Goal: Find specific page/section

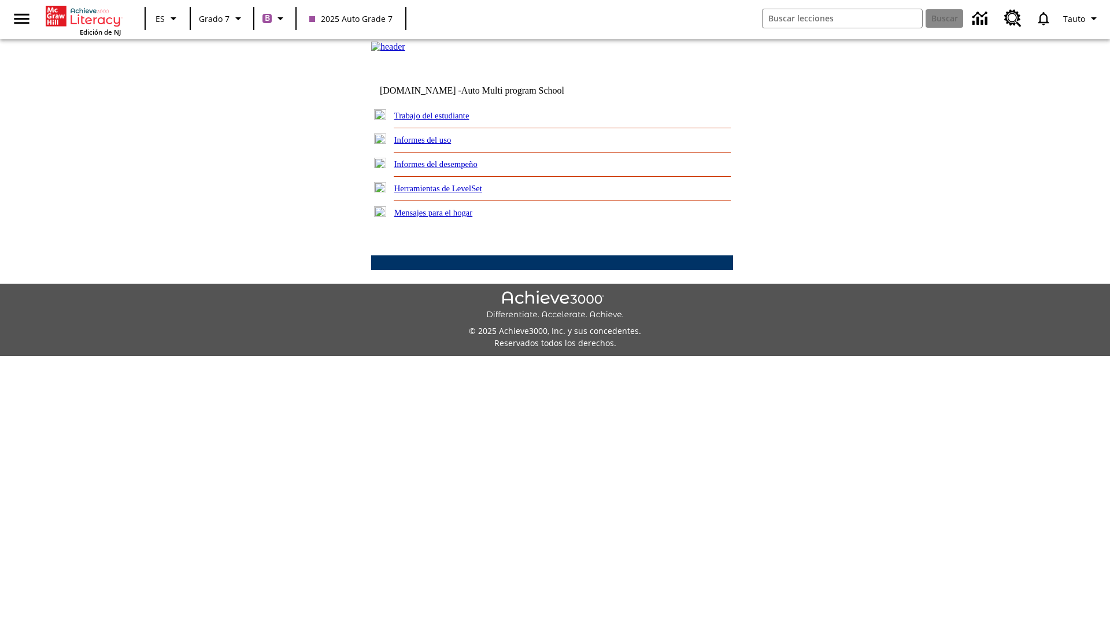
click at [445, 120] on link "Trabajo del estudiante" at bounding box center [431, 115] width 75 height 9
